Goal: Navigation & Orientation: Find specific page/section

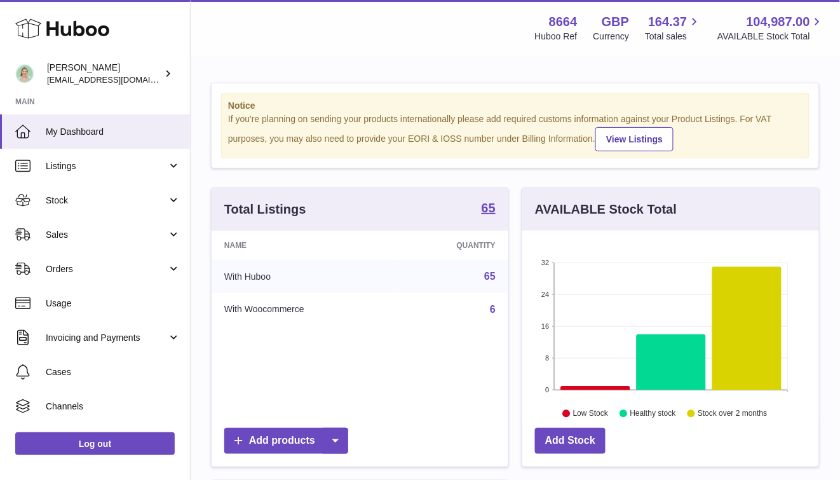
scroll to position [198, 297]
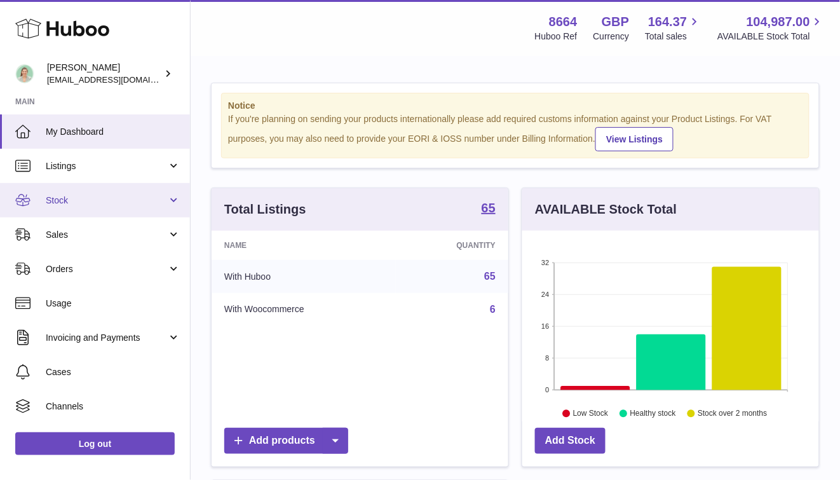
click at [132, 186] on link "Stock" at bounding box center [95, 200] width 190 height 34
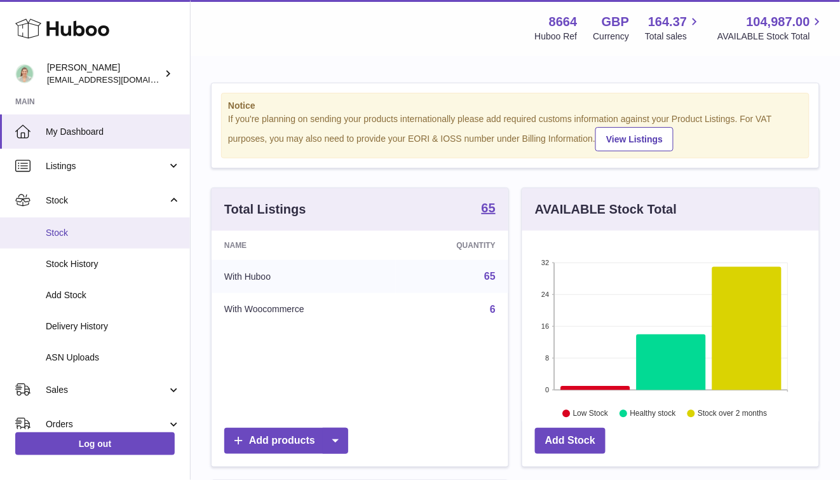
click at [126, 224] on link "Stock" at bounding box center [95, 232] width 190 height 31
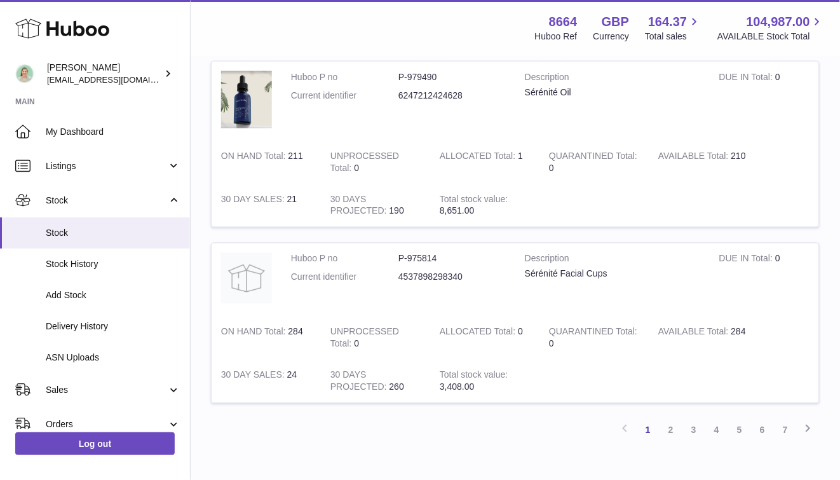
scroll to position [1604, 0]
click at [673, 426] on link "2" at bounding box center [671, 429] width 23 height 23
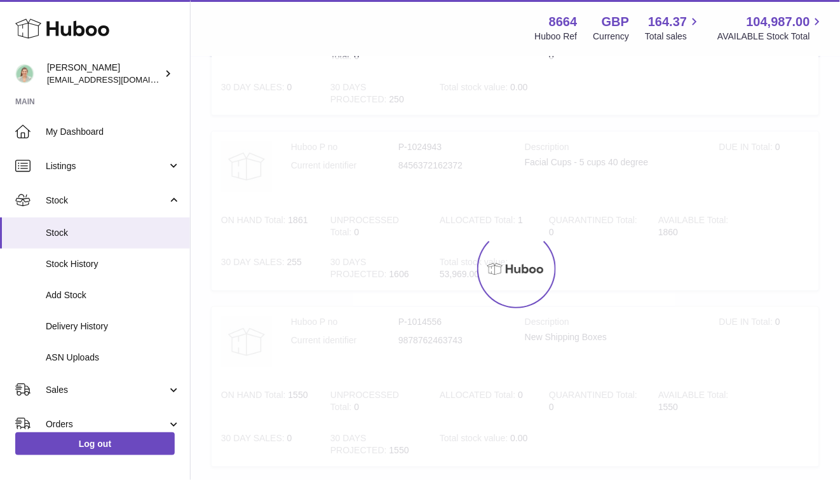
scroll to position [57, 0]
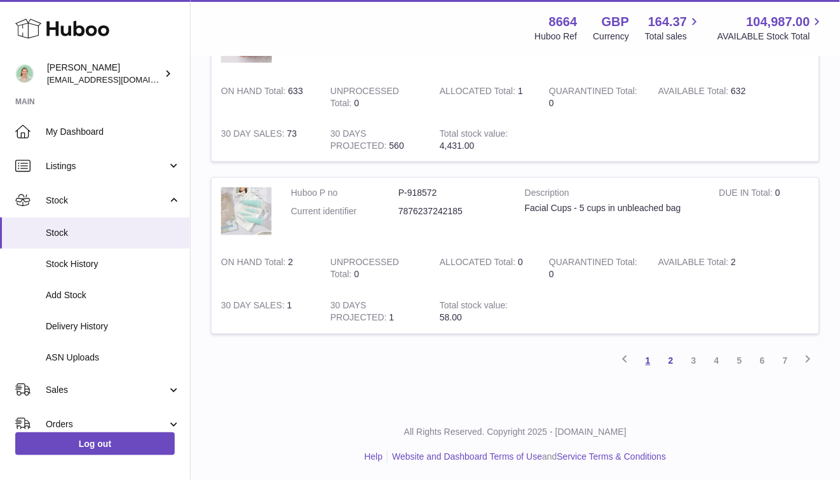
click at [648, 350] on link "1" at bounding box center [648, 361] width 23 height 23
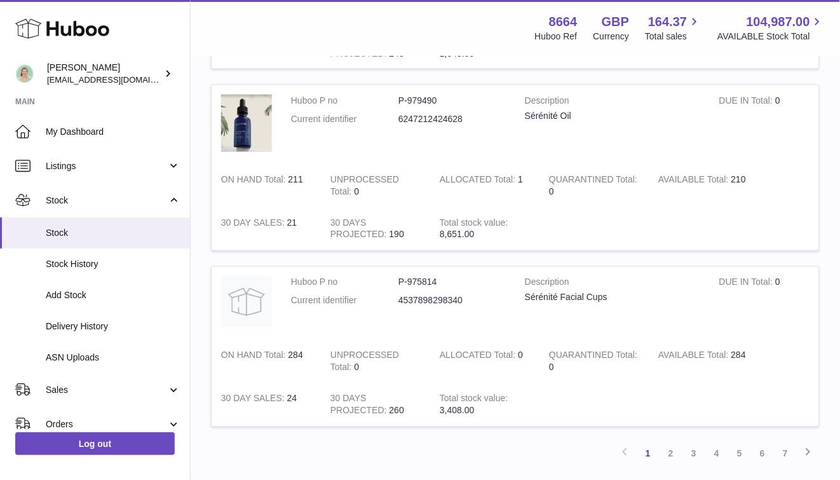
scroll to position [1672, 0]
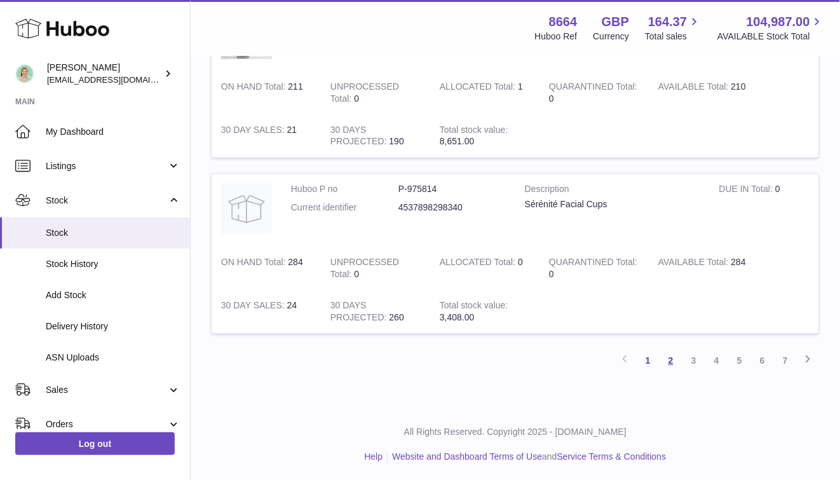
click at [680, 359] on link "2" at bounding box center [671, 361] width 23 height 23
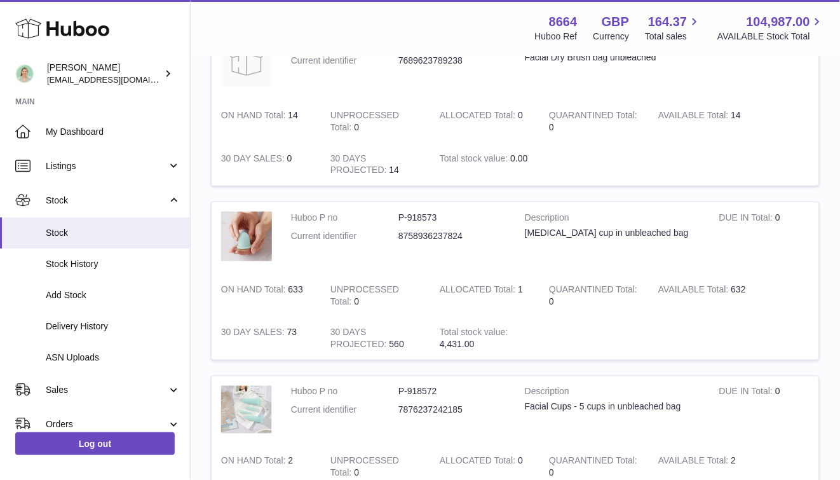
scroll to position [1348, 0]
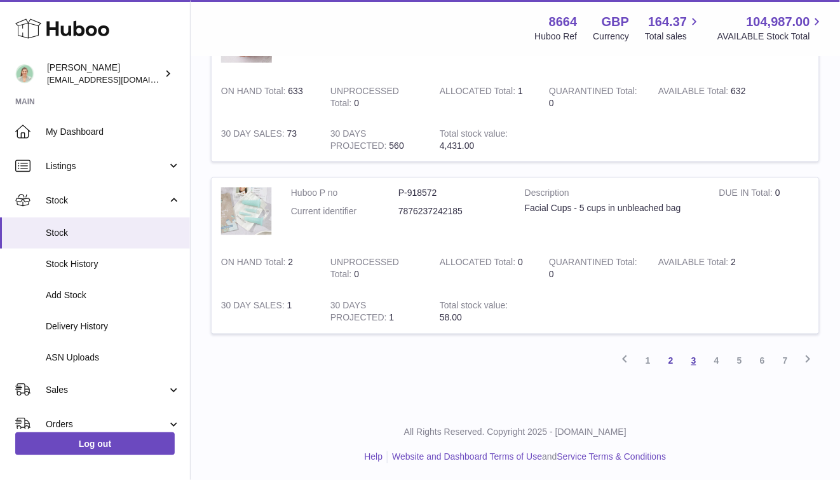
click at [689, 355] on link "3" at bounding box center [694, 361] width 23 height 23
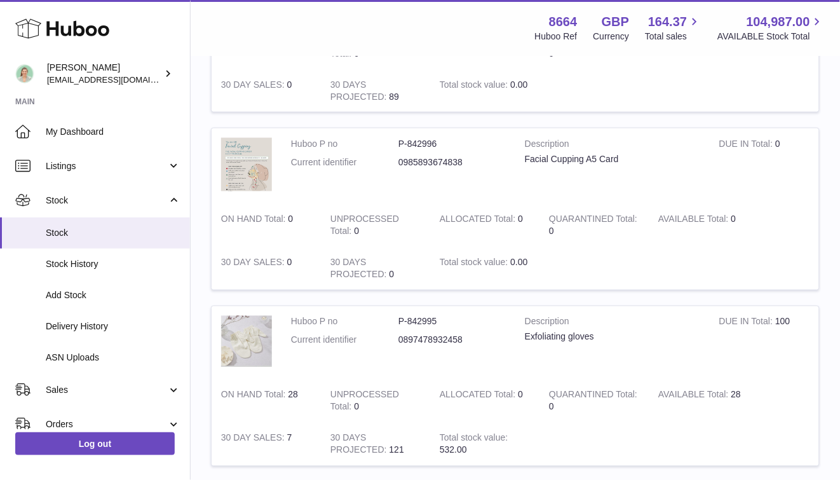
scroll to position [1693, 0]
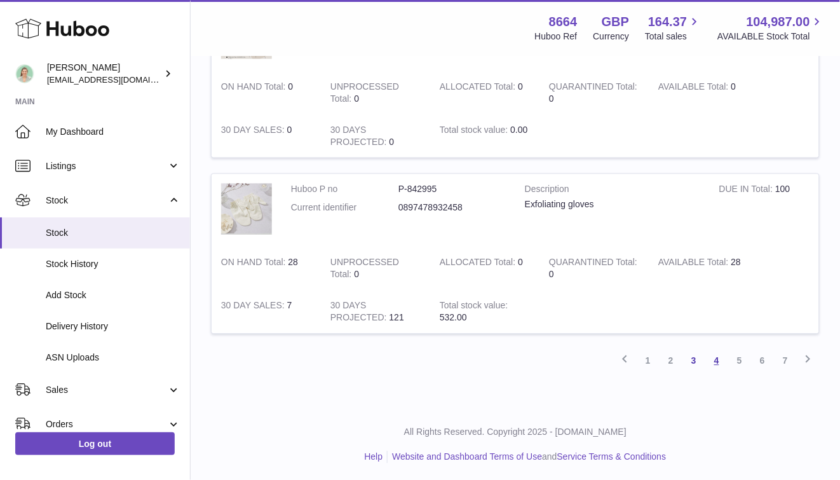
click at [717, 363] on link "4" at bounding box center [717, 361] width 23 height 23
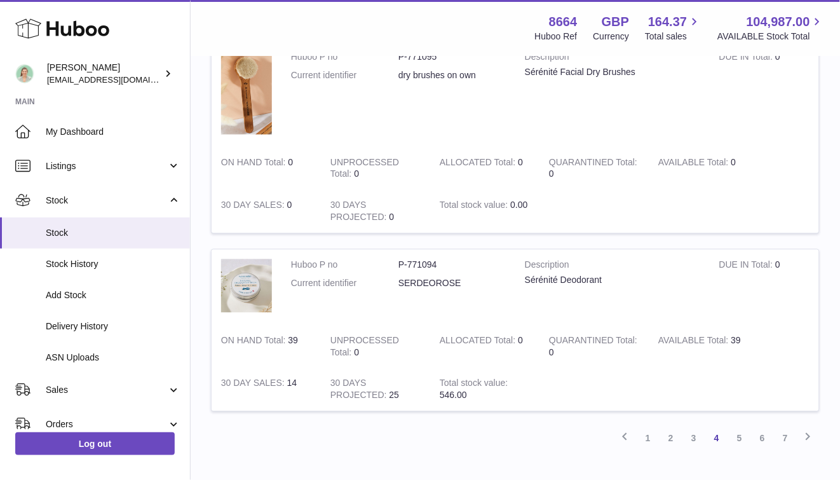
scroll to position [1685, 0]
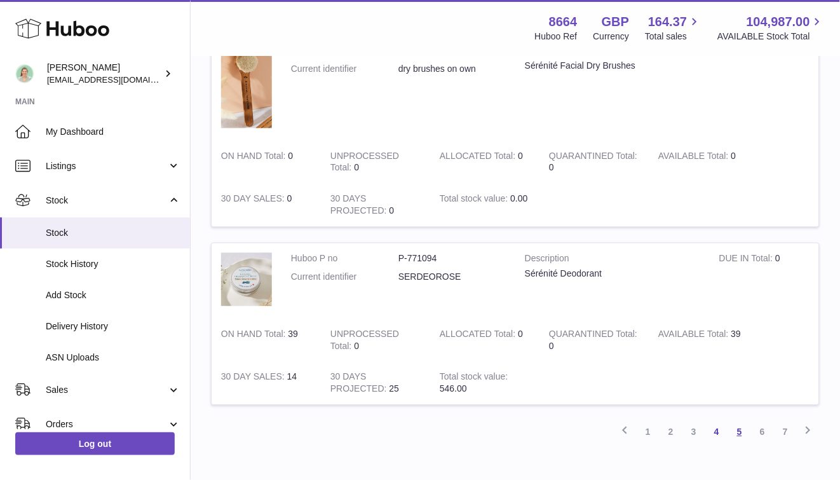
click at [741, 433] on link "5" at bounding box center [739, 432] width 23 height 23
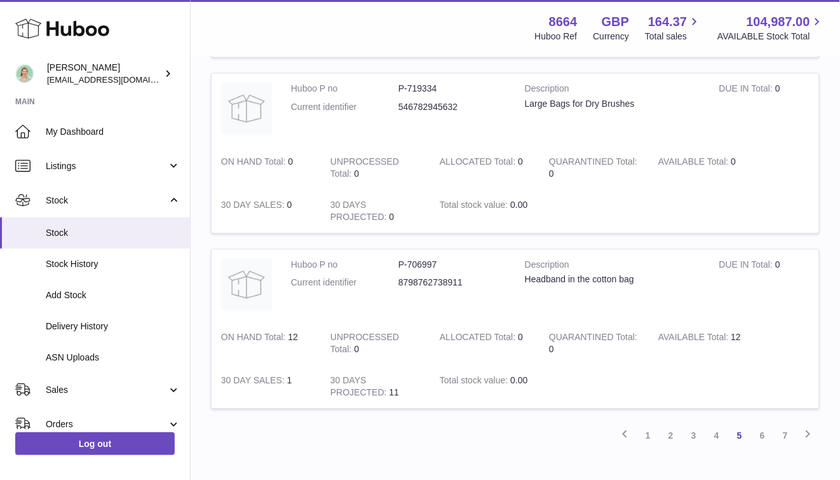
scroll to position [1720, 0]
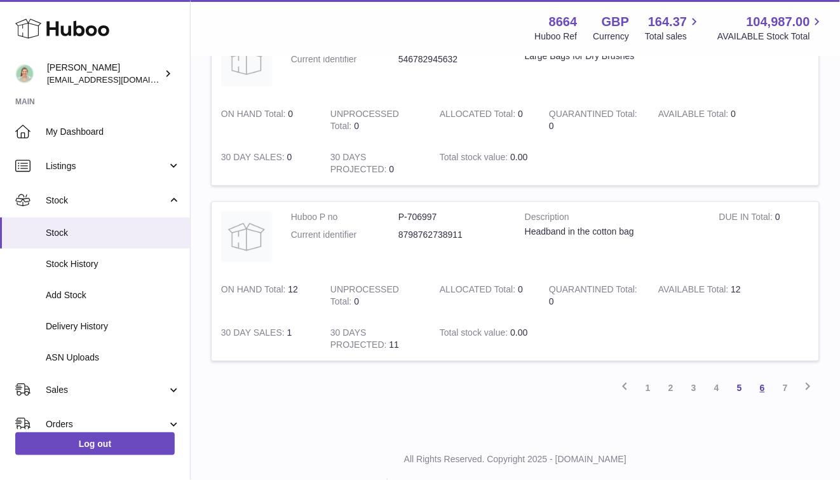
click at [769, 386] on link "6" at bounding box center [762, 388] width 23 height 23
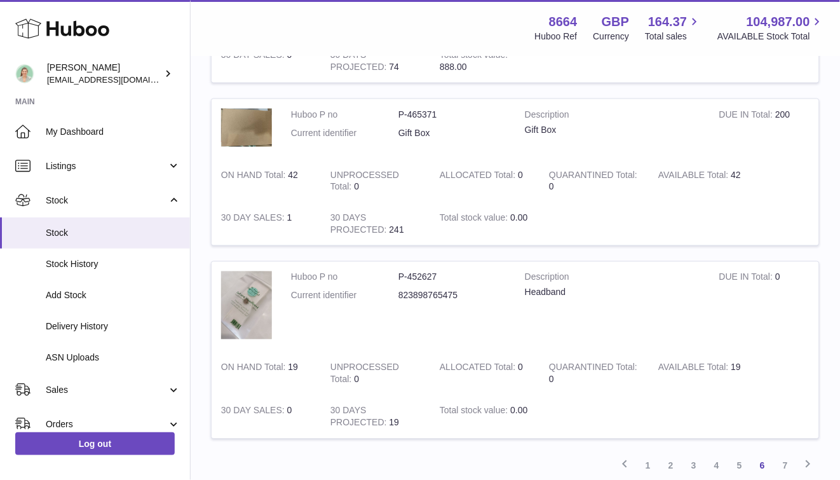
scroll to position [1619, 0]
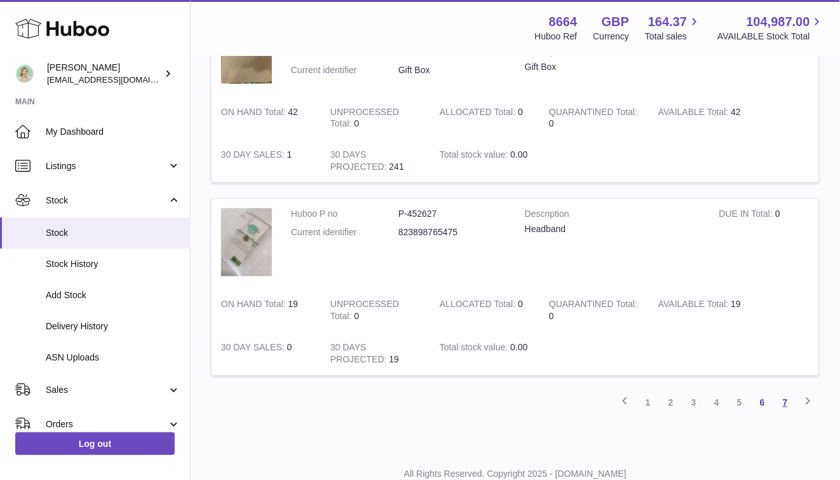
click at [783, 407] on link "7" at bounding box center [785, 403] width 23 height 23
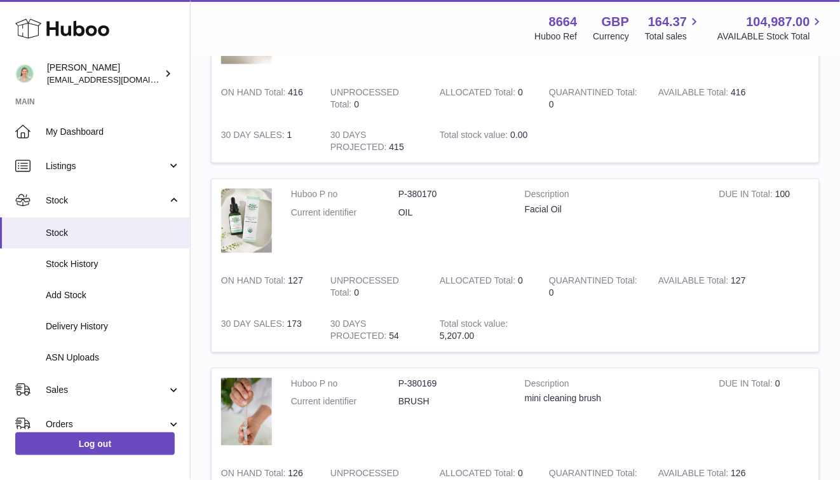
scroll to position [442, 0]
